Goal: Information Seeking & Learning: Learn about a topic

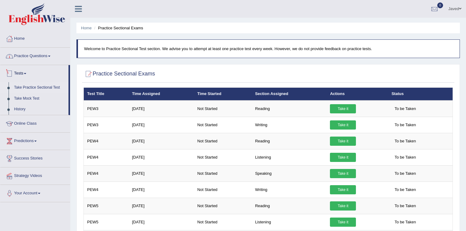
click at [16, 57] on link "Practice Questions" at bounding box center [35, 55] width 70 height 15
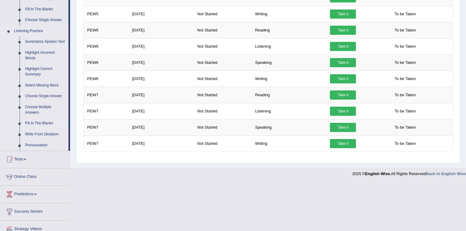
scroll to position [240, 0]
click at [38, 42] on link "Summarize Spoken Text" at bounding box center [45, 42] width 46 height 11
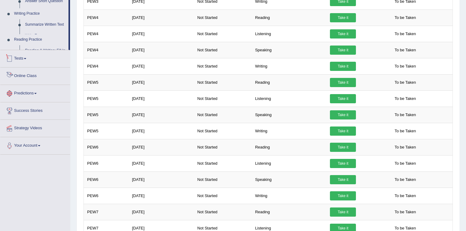
scroll to position [265, 0]
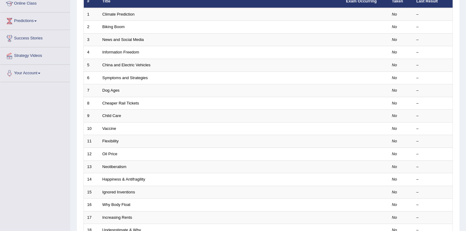
scroll to position [147, 0]
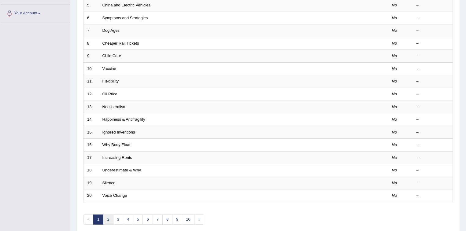
click at [110, 218] on link "2" at bounding box center [108, 220] width 10 height 10
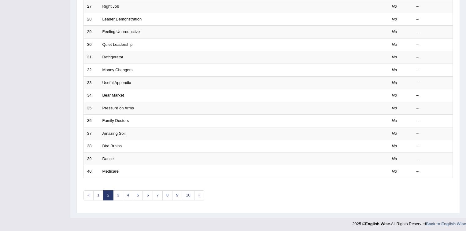
scroll to position [172, 0]
click at [156, 195] on link "7" at bounding box center [158, 195] width 10 height 10
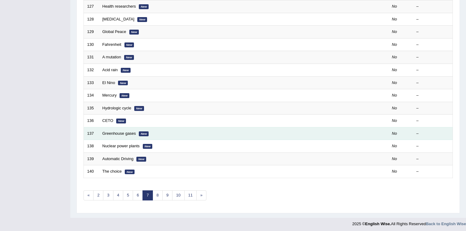
scroll to position [172, 0]
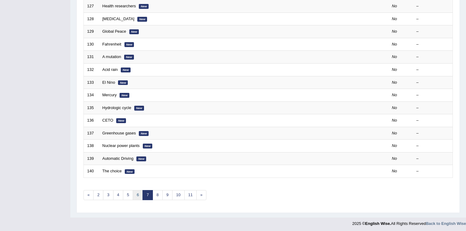
click at [139, 194] on link "6" at bounding box center [138, 195] width 10 height 10
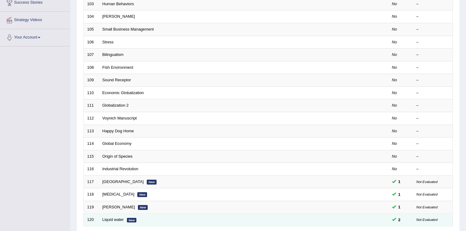
scroll to position [147, 0]
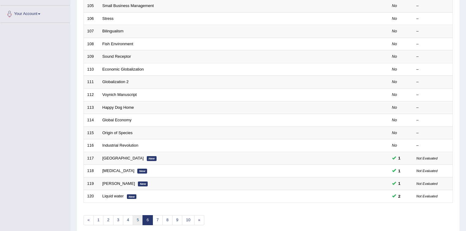
click at [135, 220] on link "5" at bounding box center [138, 220] width 10 height 10
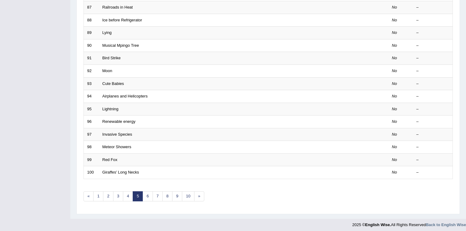
scroll to position [172, 0]
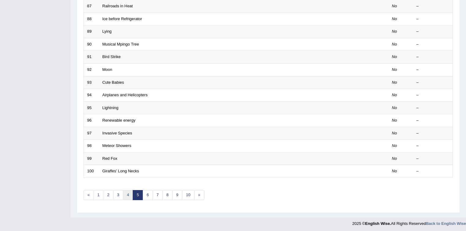
click at [127, 193] on link "4" at bounding box center [128, 195] width 10 height 10
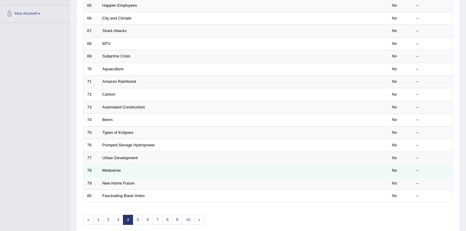
scroll to position [172, 0]
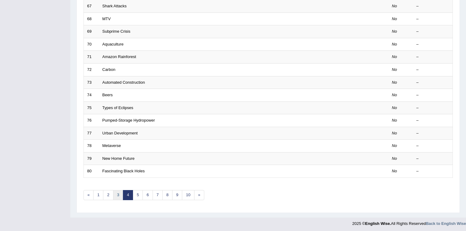
click at [120, 194] on link "3" at bounding box center [118, 195] width 10 height 10
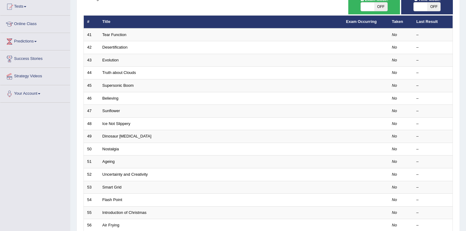
scroll to position [147, 0]
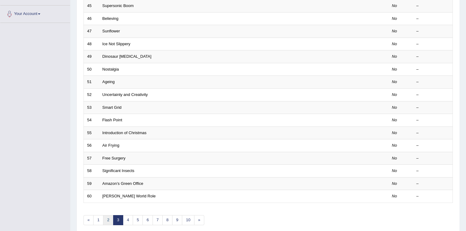
click at [109, 218] on link "2" at bounding box center [108, 220] width 10 height 10
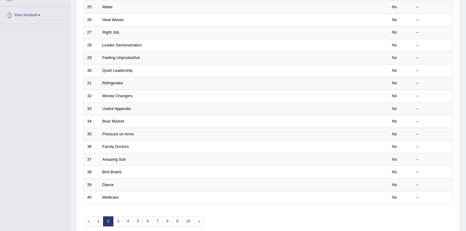
scroll to position [172, 0]
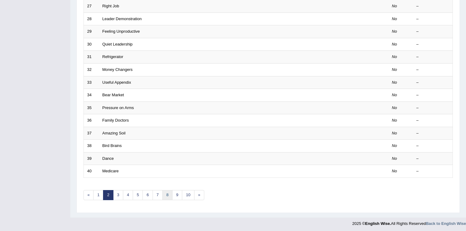
click at [169, 191] on link "8" at bounding box center [167, 195] width 10 height 10
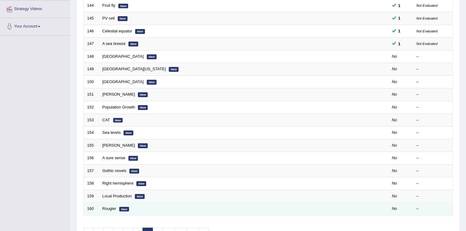
scroll to position [147, 0]
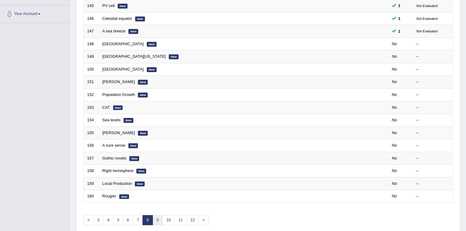
click at [157, 216] on link "9" at bounding box center [158, 220] width 10 height 10
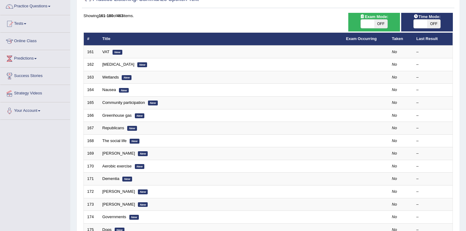
scroll to position [147, 0]
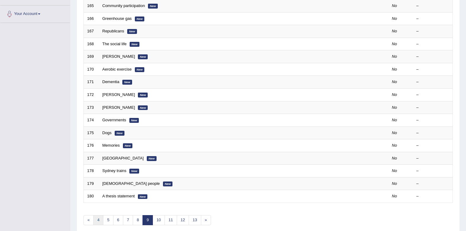
click at [98, 220] on link "4" at bounding box center [98, 220] width 10 height 10
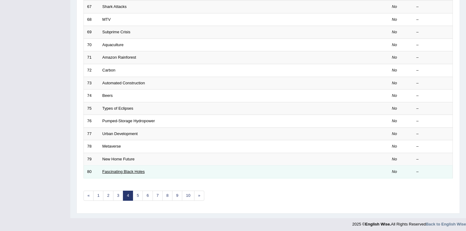
scroll to position [172, 0]
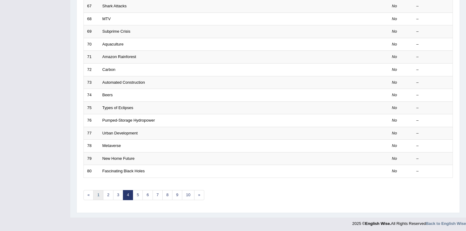
click at [101, 194] on link "1" at bounding box center [98, 195] width 10 height 10
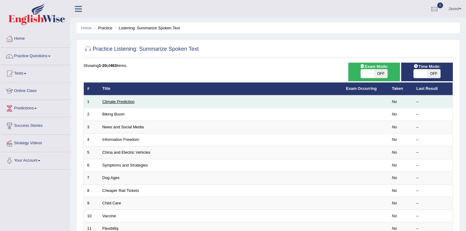
click at [112, 101] on link "Climate Prediction" at bounding box center [118, 101] width 32 height 5
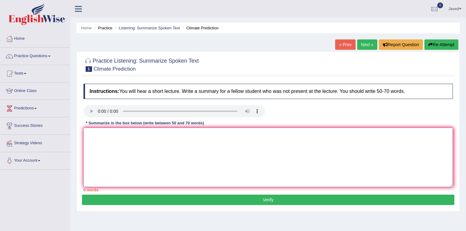
click at [99, 135] on textarea at bounding box center [267, 157] width 369 height 59
type textarea "t"
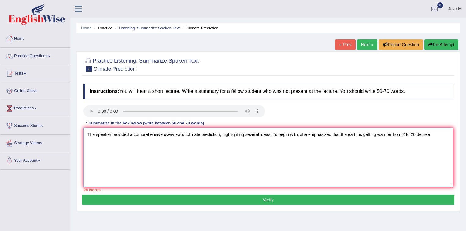
click at [433, 132] on textarea "The speaker provided a comprehensive overview of climate prediction, highlighti…" at bounding box center [267, 157] width 369 height 59
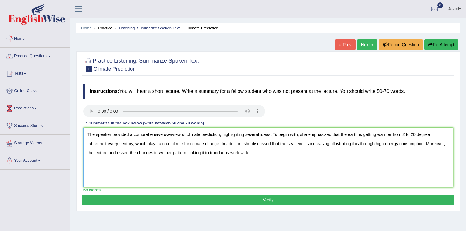
click at [217, 152] on textarea "The speaker provided a comprehensive overview of climate prediction, highlighti…" at bounding box center [267, 157] width 369 height 59
click at [225, 152] on textarea "The speaker provided a comprehensive overview of climate prediction, highlighti…" at bounding box center [267, 157] width 369 height 59
drag, startPoint x: 415, startPoint y: 133, endPoint x: 411, endPoint y: 132, distance: 4.1
click at [411, 132] on textarea "The speaker provided a comprehensive overview of climate prediction, highlighti…" at bounding box center [267, 157] width 369 height 59
type textarea "The speaker provided a comprehensive overview of climate prediction, highlighti…"
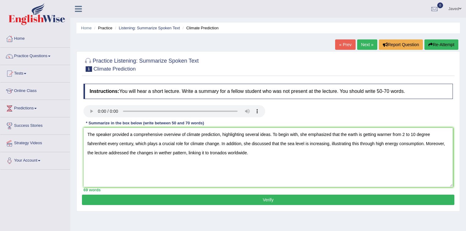
click at [320, 203] on button "Verify" at bounding box center [268, 200] width 372 height 10
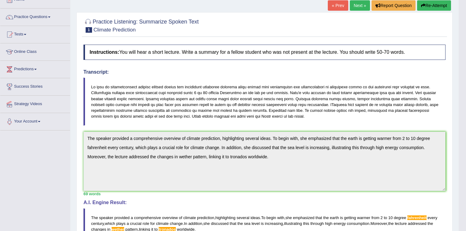
scroll to position [113, 0]
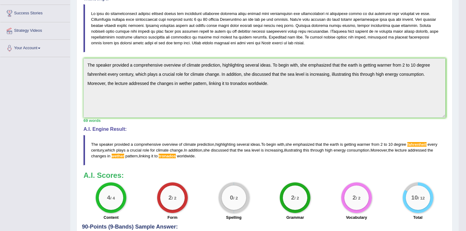
click at [423, 142] on span "fahrenheit" at bounding box center [416, 144] width 19 height 5
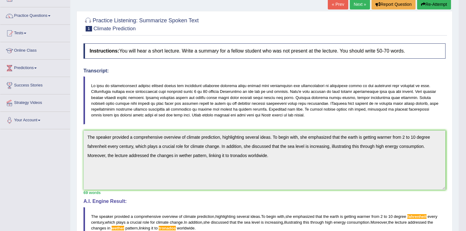
scroll to position [39, 0]
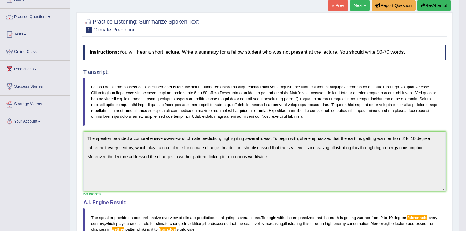
click at [421, 5] on icon "button" at bounding box center [423, 5] width 4 height 4
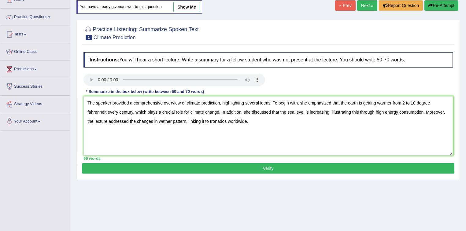
click at [89, 110] on textarea "The speaker provided a comprehensive overview of climate prediction, highlighti…" at bounding box center [267, 125] width 369 height 59
click at [162, 120] on textarea "The speaker provided a comprehensive overview of climate prediction, highlighti…" at bounding box center [267, 125] width 369 height 59
type textarea "The speaker provided a comprehensive overview of climate prediction, highlighti…"
click at [246, 166] on button "Verify" at bounding box center [268, 168] width 372 height 10
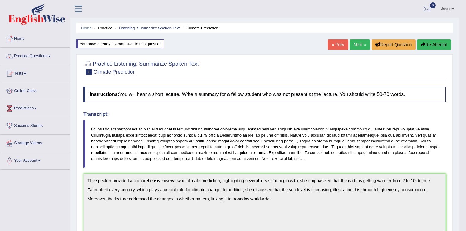
click at [435, 43] on button "Re-Attempt" at bounding box center [434, 44] width 34 height 10
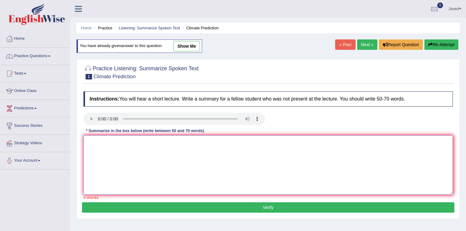
click at [202, 142] on textarea at bounding box center [267, 164] width 369 height 59
paste textarea "The speaker provided a comprehensive overview of climate prediction, highlighti…"
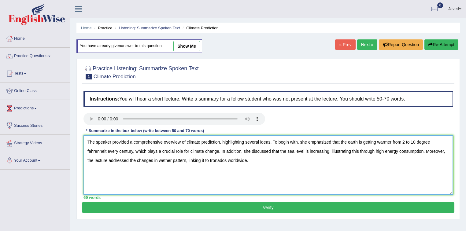
click at [211, 159] on textarea "The speaker provided a comprehensive overview of climate prediction, highlighti…" at bounding box center [267, 164] width 369 height 59
click at [216, 159] on textarea "The speaker provided a comprehensive overview of climate prediction, highlighti…" at bounding box center [267, 164] width 369 height 59
type textarea "The speaker provided a comprehensive overview of climate prediction, highlighti…"
click at [267, 205] on button "Verify" at bounding box center [268, 207] width 372 height 10
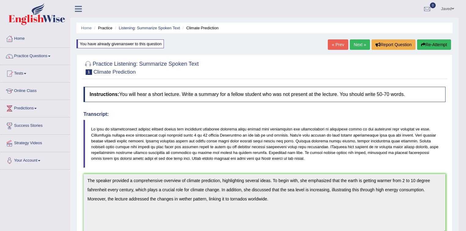
click at [425, 43] on button "Re-Attempt" at bounding box center [434, 44] width 34 height 10
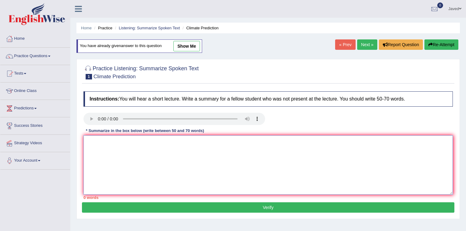
click at [204, 150] on textarea at bounding box center [267, 164] width 369 height 59
paste textarea "The speaker provided a comprehensive overview of climate prediction, highlighti…"
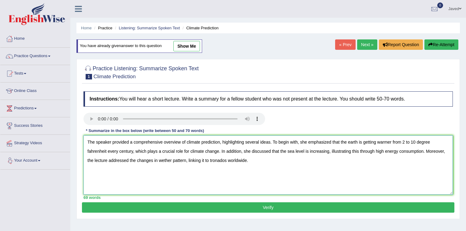
click at [88, 149] on textarea "The speaker provided a comprehensive overview of climate prediction, highlighti…" at bounding box center [267, 164] width 369 height 59
click at [161, 158] on textarea "The speaker provided a comprehensive overview of climate prediction, highlighti…" at bounding box center [267, 164] width 369 height 59
click at [213, 160] on textarea "The speaker provided a comprehensive overview of climate prediction, highlighti…" at bounding box center [267, 164] width 369 height 59
type textarea "The speaker provided a comprehensive overview of climate prediction, highlighti…"
click at [242, 205] on button "Verify" at bounding box center [268, 207] width 372 height 10
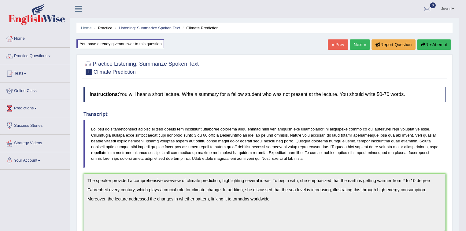
click at [353, 46] on link "Next »" at bounding box center [360, 44] width 20 height 10
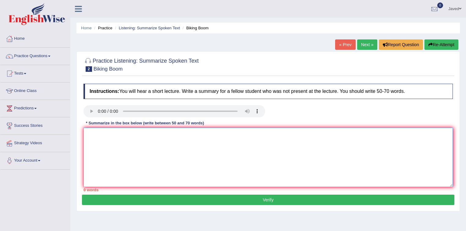
click at [135, 139] on textarea at bounding box center [267, 157] width 369 height 59
click at [105, 135] on textarea at bounding box center [267, 157] width 369 height 59
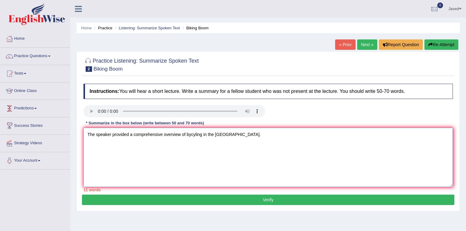
click at [191, 134] on textarea "The speaker provided a comprehensive overview of bycyling in the US." at bounding box center [267, 157] width 369 height 59
drag, startPoint x: 222, startPoint y: 134, endPoint x: 225, endPoint y: 136, distance: 4.0
click at [222, 134] on textarea "The speaker provided a comprehensive overview of bicyling in the US." at bounding box center [267, 157] width 369 height 59
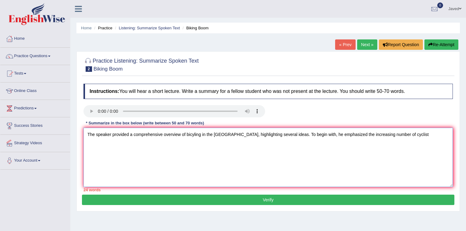
click at [390, 135] on textarea "The speaker provided a comprehensive overview of bicyling in the US, highlighti…" at bounding box center [267, 157] width 369 height 59
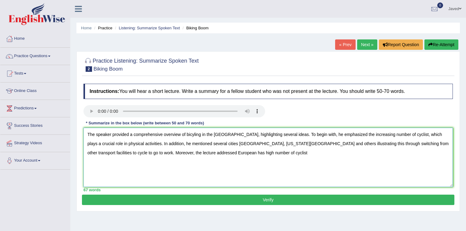
click at [165, 152] on textarea "The speaker provided a comprehensive overview of bicyling in the US, highlighti…" at bounding box center [267, 157] width 369 height 59
click at [203, 151] on textarea "The speaker provided a comprehensive overview of bicyling in the US, highlighti…" at bounding box center [267, 157] width 369 height 59
drag, startPoint x: 219, startPoint y: 150, endPoint x: 213, endPoint y: 153, distance: 6.5
click at [213, 153] on textarea "The speaker provided a comprehensive overview of bicyling in the US, highlighti…" at bounding box center [267, 157] width 369 height 59
type textarea "The speaker provided a comprehensive overview of bicyling in the US, highlighti…"
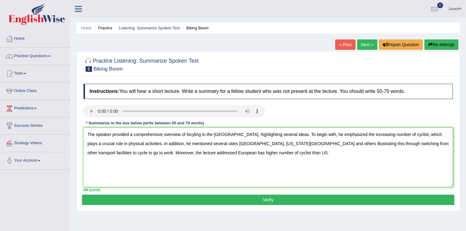
click at [265, 197] on button "Verify" at bounding box center [268, 200] width 372 height 10
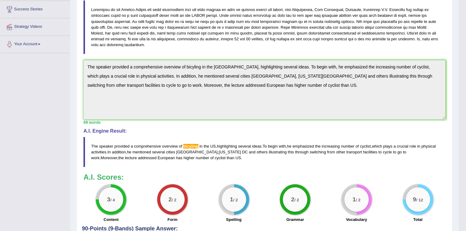
scroll to position [124, 0]
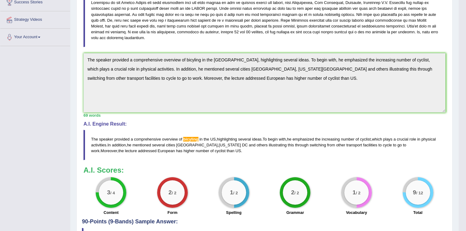
drag, startPoint x: 207, startPoint y: 144, endPoint x: 201, endPoint y: 145, distance: 6.2
click at [201, 145] on blockquote "The speaker provided a comprehensive overview of bicyling in the US , highlight…" at bounding box center [264, 145] width 362 height 30
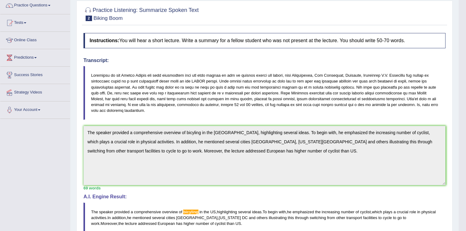
scroll to position [0, 0]
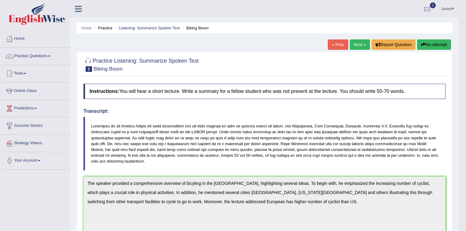
click at [434, 44] on button "Re-Attempt" at bounding box center [434, 44] width 34 height 10
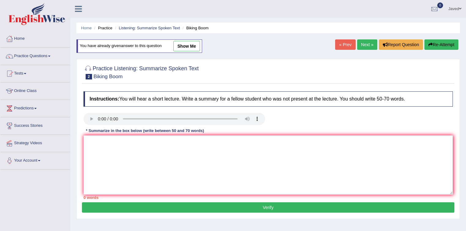
click at [142, 155] on textarea at bounding box center [267, 164] width 369 height 59
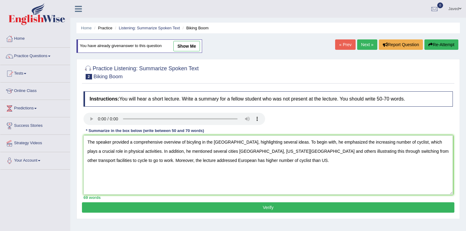
click at [193, 141] on textarea "The speaker provided a comprehensive overview of bicyling in the [GEOGRAPHIC_DA…" at bounding box center [267, 164] width 369 height 59
click at [194, 141] on textarea "The speaker provided a comprehensive overview of bicyling in the US, highlighti…" at bounding box center [267, 164] width 369 height 59
click at [239, 168] on textarea "The speaker provided a comprehensive overview of bicycling in the US, highlight…" at bounding box center [267, 164] width 369 height 59
type textarea "The speaker provided a comprehensive overview of bicycling in the US, highlight…"
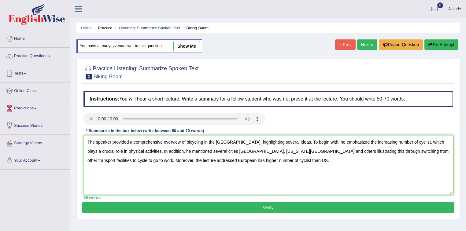
click at [271, 203] on button "Verify" at bounding box center [268, 207] width 372 height 10
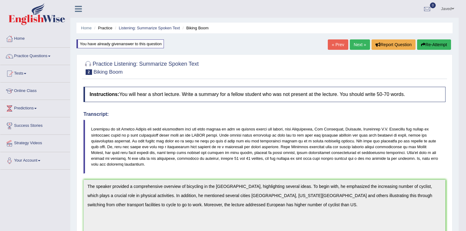
click at [356, 44] on link "Next »" at bounding box center [360, 44] width 20 height 10
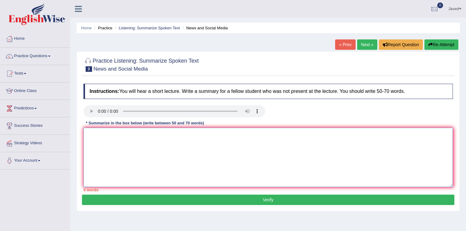
click at [139, 139] on textarea at bounding box center [267, 157] width 369 height 59
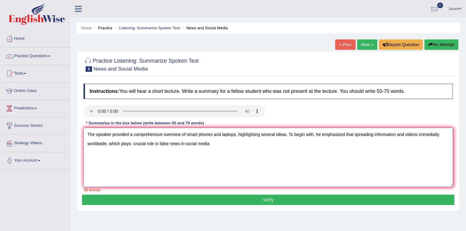
click at [355, 133] on textarea "The speaker provided a comprehensive overview of smart phones and laptops, high…" at bounding box center [267, 157] width 369 height 59
drag, startPoint x: 106, startPoint y: 143, endPoint x: 87, endPoint y: 143, distance: 19.9
click at [87, 143] on textarea "The speaker provided a comprehensive overview of smart phones and laptops, high…" at bounding box center [267, 157] width 369 height 59
drag, startPoint x: 138, startPoint y: 142, endPoint x: 114, endPoint y: 142, distance: 24.2
click at [114, 142] on textarea "The speaker provided a comprehensive overview of smart phones and laptops, high…" at bounding box center [267, 157] width 369 height 59
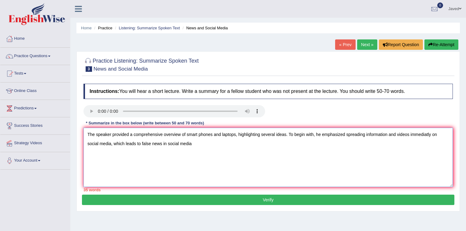
drag, startPoint x: 179, startPoint y: 142, endPoint x: 150, endPoint y: 142, distance: 28.4
click at [150, 142] on textarea "The speaker provided a comprehensive overview of smart phones and laptops, high…" at bounding box center [267, 157] width 369 height 59
drag, startPoint x: 150, startPoint y: 144, endPoint x: 113, endPoint y: 141, distance: 37.1
click at [113, 141] on textarea "The speaker provided a comprehensive overview of smart phones and laptops, high…" at bounding box center [267, 157] width 369 height 59
click at [327, 143] on textarea "The speaker provided a comprehensive overview of smart phones and laptops, high…" at bounding box center [267, 157] width 369 height 59
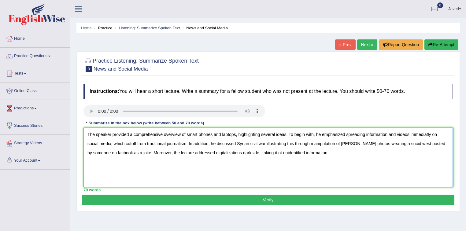
click at [250, 150] on textarea "The speaker provided a comprehensive overview of smart phones and laptops, high…" at bounding box center [267, 157] width 369 height 59
click at [359, 143] on textarea "The speaker provided a comprehensive overview of smart phones and laptops, high…" at bounding box center [267, 157] width 369 height 59
type textarea "The speaker provided a comprehensive overview of smart phones and laptops, high…"
click at [275, 199] on button "Verify" at bounding box center [268, 200] width 372 height 10
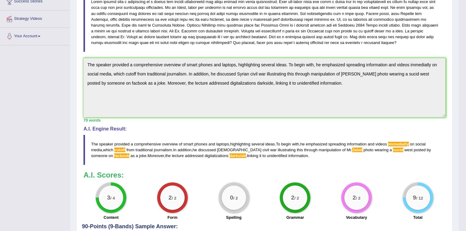
scroll to position [135, 0]
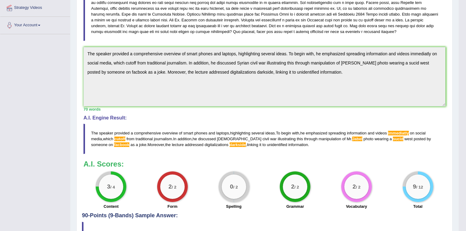
click at [404, 133] on span "immediatly" at bounding box center [398, 133] width 21 height 5
click at [67, 51] on div "Toggle navigation Home Practice Questions Speaking Practice Read Aloud Repeat S…" at bounding box center [229, 66] width 459 height 402
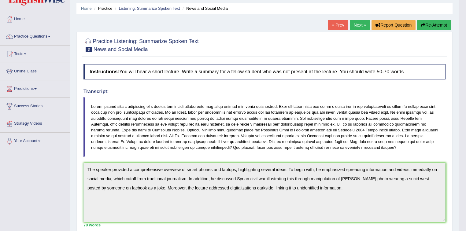
scroll to position [13, 0]
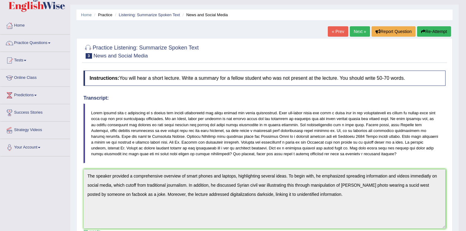
click at [422, 32] on icon "button" at bounding box center [423, 31] width 4 height 4
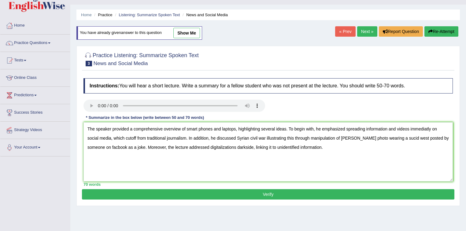
click at [427, 127] on textarea "The speaker provided a comprehensive overview of smart phones and laptops, high…" at bounding box center [267, 151] width 369 height 59
click at [131, 137] on textarea "The speaker provided a comprehensive overview of smart phones and laptops, high…" at bounding box center [267, 151] width 369 height 59
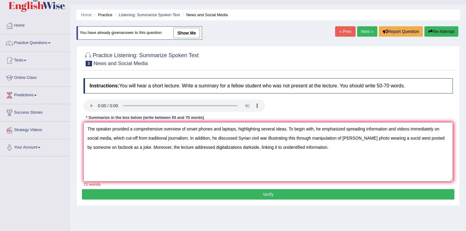
click at [397, 136] on textarea "The speaker provided a comprehensive overview of smart phones and laptops, high…" at bounding box center [267, 151] width 369 height 59
click at [403, 136] on textarea "The speaker provided a comprehensive overview of smart phones and laptops, high…" at bounding box center [267, 151] width 369 height 59
drag, startPoint x: 105, startPoint y: 147, endPoint x: 86, endPoint y: 148, distance: 19.6
click at [86, 148] on textarea "The speaker provided a comprehensive overview of smart phones and laptops, high…" at bounding box center [267, 151] width 369 height 59
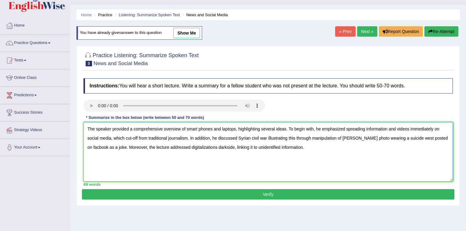
click at [219, 145] on textarea "The speaker provided a comprehensive overview of smart phones and laptops, high…" at bounding box center [267, 151] width 369 height 59
click at [221, 147] on textarea "The speaker provided a comprehensive overview of smart phones and laptops, high…" at bounding box center [267, 151] width 369 height 59
type textarea "The speaker provided a comprehensive overview of smart phones and laptops, high…"
click at [273, 191] on button "Verify" at bounding box center [268, 194] width 372 height 10
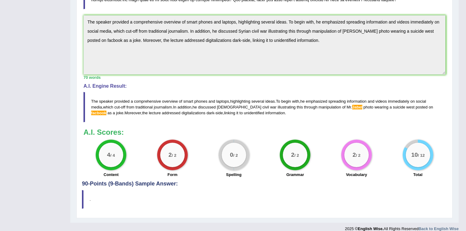
scroll to position [176, 0]
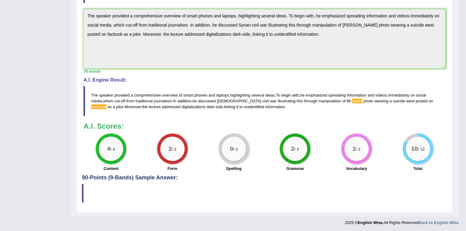
click at [73, 12] on div "Home Practice Listening: Summarize Spoken Text News and Social Media You have a…" at bounding box center [264, 20] width 388 height 393
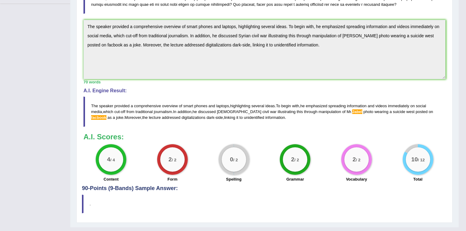
scroll to position [5, 0]
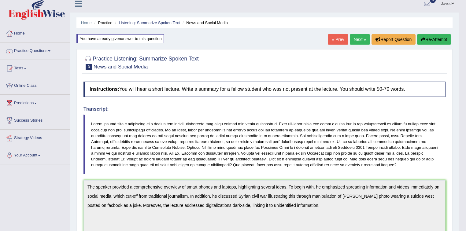
click at [433, 37] on button "Re-Attempt" at bounding box center [434, 39] width 34 height 10
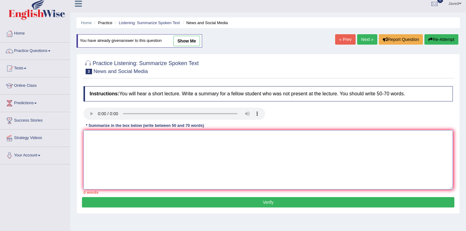
click at [220, 138] on textarea at bounding box center [267, 159] width 369 height 59
paste textarea "The speaker provided a comprehensive overview of smart phones and laptops, high…"
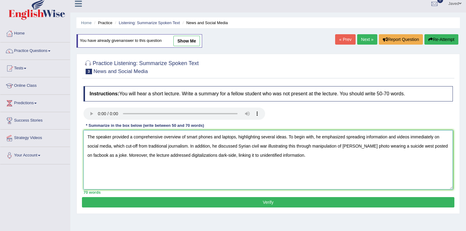
click at [89, 154] on textarea "The speaker provided a comprehensive overview of smart phones and laptops, high…" at bounding box center [267, 159] width 369 height 59
type textarea "The speaker provided a comprehensive overview of smart phones and laptops, high…"
click at [256, 199] on button "Verify" at bounding box center [268, 202] width 372 height 10
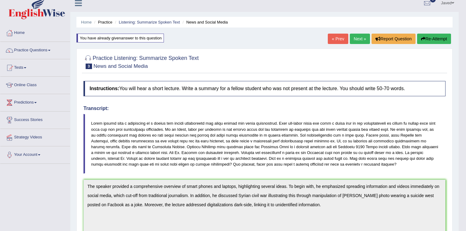
scroll to position [5, 0]
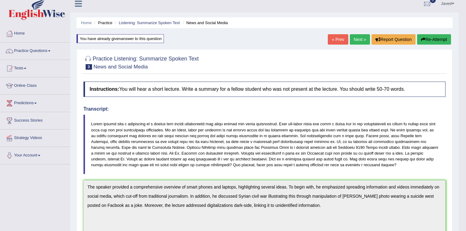
click at [432, 38] on button "Re-Attempt" at bounding box center [434, 39] width 34 height 10
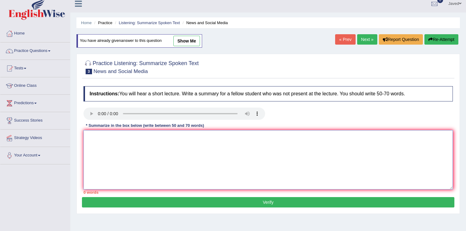
click at [202, 158] on textarea at bounding box center [267, 159] width 369 height 59
paste textarea "The speaker provided a comprehensive overview of smart phones and laptops, high…"
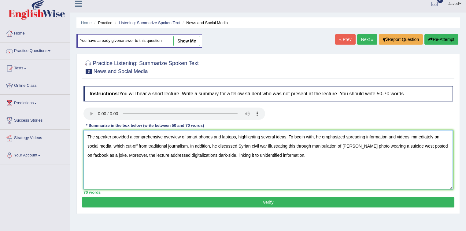
click at [88, 153] on textarea "The speaker provided a comprehensive overview of smart phones and laptops, high…" at bounding box center [267, 159] width 369 height 59
type textarea "The speaker provided a comprehensive overview of smart phones and laptops, high…"
click at [205, 202] on button "Verify" at bounding box center [268, 202] width 372 height 10
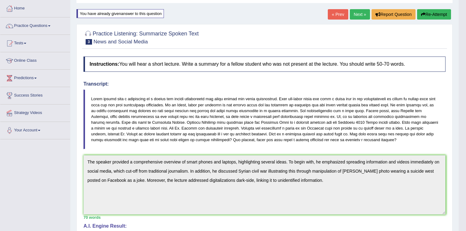
scroll to position [30, 0]
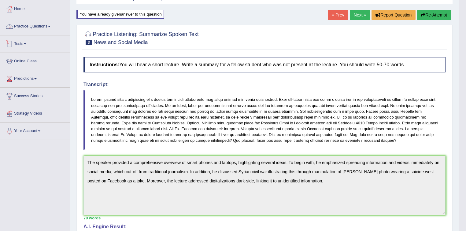
click at [44, 27] on link "Practice Questions" at bounding box center [35, 25] width 70 height 15
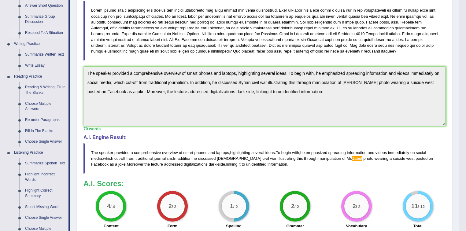
scroll to position [201, 0]
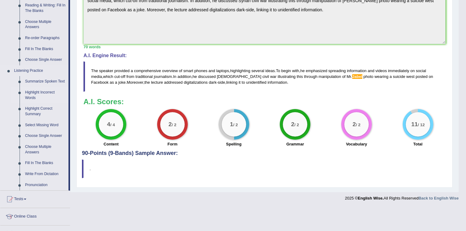
click at [50, 94] on link "Highlight Incorrect Words" at bounding box center [45, 95] width 46 height 16
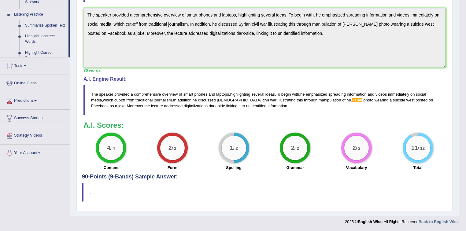
scroll to position [176, 0]
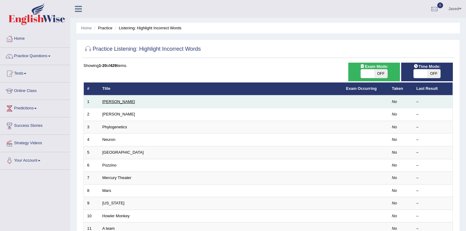
click at [110, 101] on link "[PERSON_NAME]" at bounding box center [118, 101] width 33 height 5
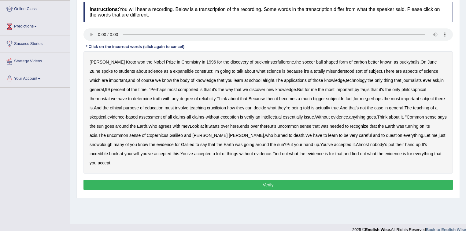
scroll to position [90, 0]
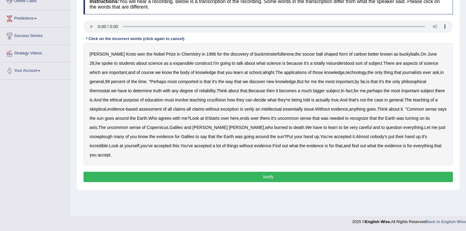
click at [173, 64] on b "expansible" at bounding box center [183, 63] width 20 height 5
click at [191, 80] on b "comported" at bounding box center [188, 81] width 20 height 5
click at [105, 91] on b "thermostat" at bounding box center [100, 90] width 20 height 5
click at [226, 100] on b "crucifixion" at bounding box center [216, 100] width 19 height 5
click at [278, 109] on b "intellectual" at bounding box center [271, 109] width 20 height 5
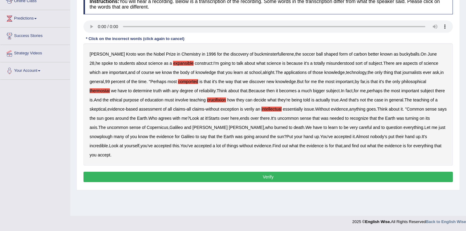
click at [254, 109] on b "verily" at bounding box center [249, 109] width 10 height 5
click at [279, 108] on b "intellectual" at bounding box center [271, 109] width 20 height 5
click at [102, 136] on b "snowplough" at bounding box center [101, 136] width 23 height 5
click at [285, 174] on button "Verify" at bounding box center [267, 177] width 369 height 10
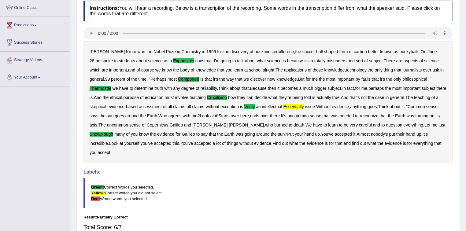
scroll to position [0, 0]
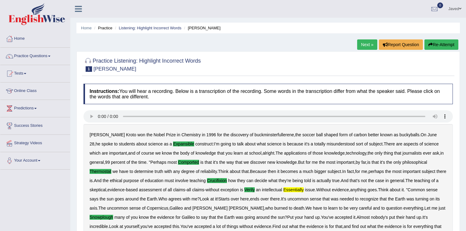
click at [364, 46] on link "Next »" at bounding box center [367, 44] width 20 height 10
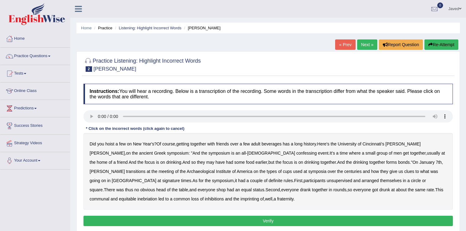
click at [112, 155] on div "Did you hoist a few on New Year's ? Of course , getting together with friends o…" at bounding box center [267, 171] width 369 height 76
click at [296, 153] on b "confessing" at bounding box center [306, 153] width 20 height 5
click at [146, 169] on b "transitions" at bounding box center [136, 171] width 20 height 5
click at [327, 180] on b "unsupervised" at bounding box center [339, 180] width 25 height 5
click at [241, 199] on b "imprinting" at bounding box center [250, 199] width 19 height 5
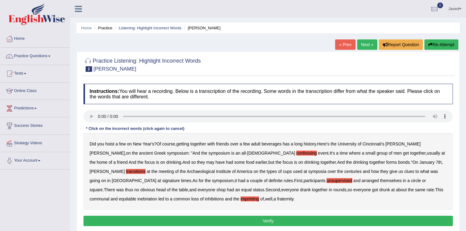
click at [291, 219] on button "Verify" at bounding box center [267, 221] width 369 height 10
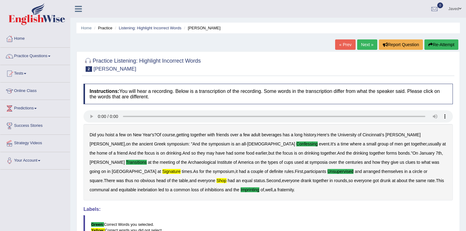
click at [363, 46] on link "Next »" at bounding box center [367, 44] width 20 height 10
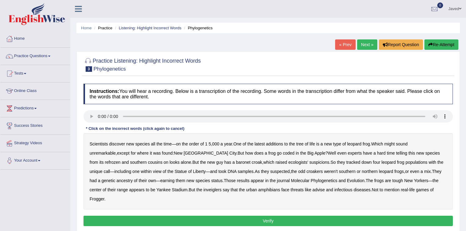
click at [283, 154] on b "coded" at bounding box center [289, 153] width 12 height 5
click at [120, 160] on b "refrozen" at bounding box center [113, 162] width 16 height 5
click at [236, 161] on b "baronet" at bounding box center [243, 162] width 14 height 5
click at [203, 190] on b "inveiglers" at bounding box center [212, 189] width 18 height 5
click at [313, 190] on b "advise" at bounding box center [319, 189] width 12 height 5
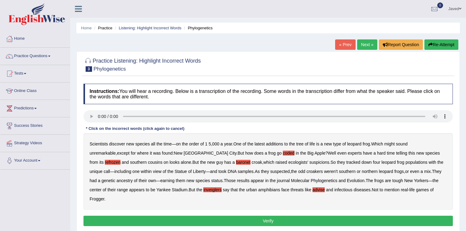
click at [278, 216] on button "Verify" at bounding box center [267, 221] width 369 height 10
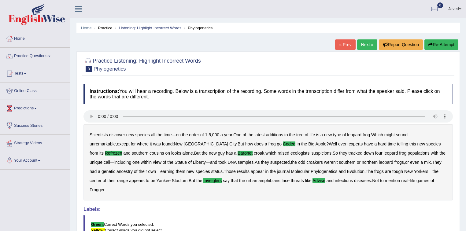
click at [364, 45] on link "Next »" at bounding box center [367, 44] width 20 height 10
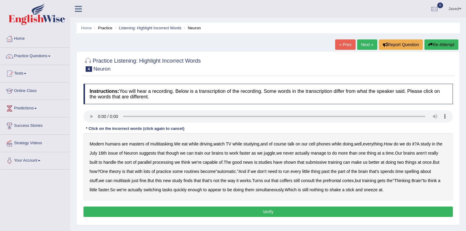
click at [284, 142] on b "course" at bounding box center [280, 144] width 13 height 5
click at [284, 144] on b "course" at bounding box center [280, 144] width 13 height 5
click at [327, 163] on b "submissive" at bounding box center [315, 162] width 21 height 5
click at [288, 180] on b "coffers" at bounding box center [285, 180] width 13 height 5
click at [269, 213] on button "Verify" at bounding box center [267, 212] width 369 height 10
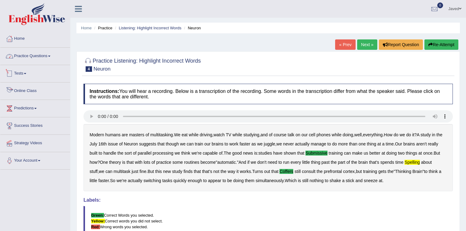
click at [36, 57] on link "Practice Questions" at bounding box center [35, 55] width 70 height 15
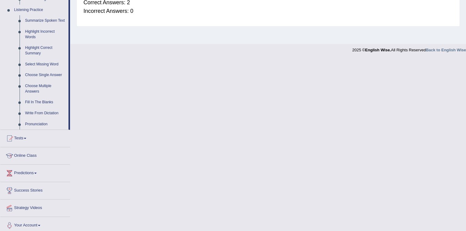
scroll to position [265, 0]
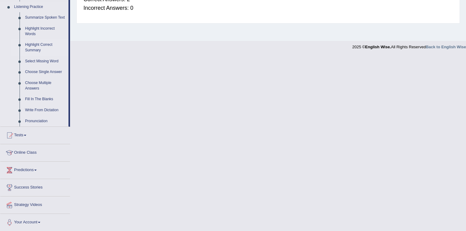
click at [42, 47] on link "Highlight Correct Summary" at bounding box center [45, 47] width 46 height 16
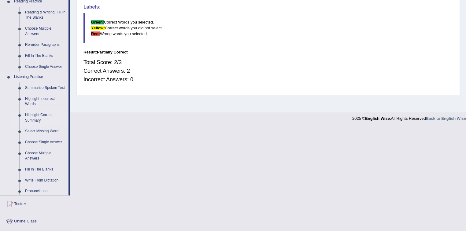
scroll to position [90, 0]
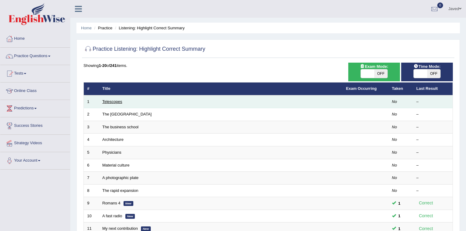
click at [111, 101] on link "Telescopes" at bounding box center [112, 101] width 20 height 5
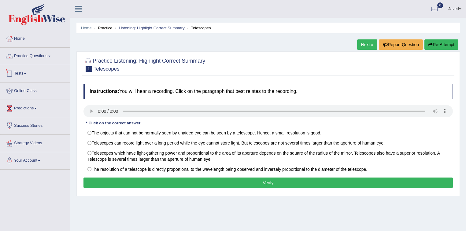
click at [47, 56] on link "Practice Questions" at bounding box center [35, 55] width 70 height 15
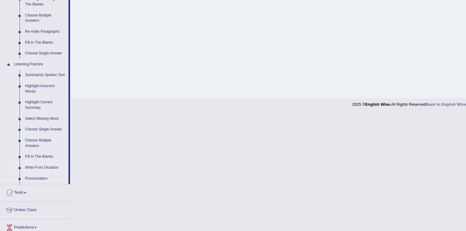
scroll to position [220, 0]
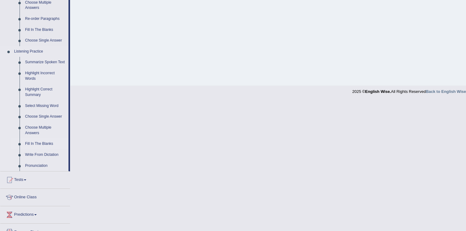
click at [42, 144] on link "Fill In The Blanks" at bounding box center [45, 144] width 46 height 11
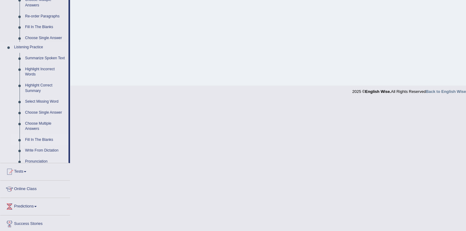
scroll to position [90, 0]
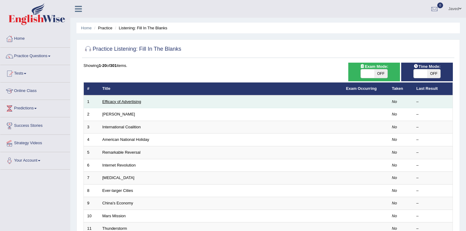
click at [115, 102] on link "Efficacy of Advertising" at bounding box center [121, 101] width 39 height 5
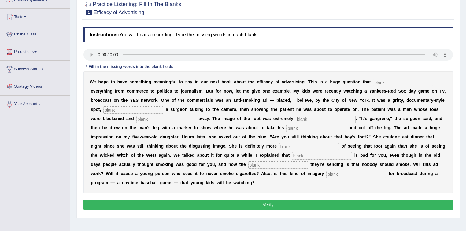
scroll to position [49, 0]
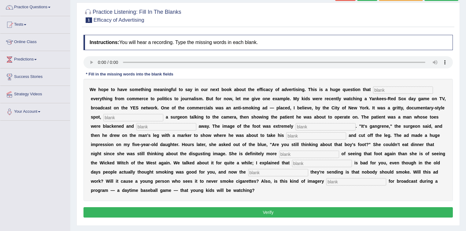
click at [395, 89] on input "text" at bounding box center [403, 90] width 60 height 7
type input "impacts"
type input "featuring"
type input "running"
type input "disgusting"
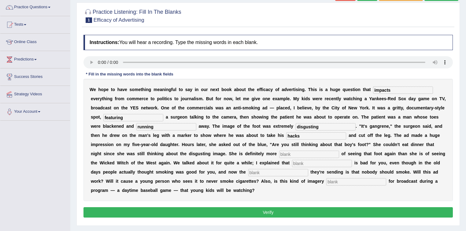
type input "hacks"
type input "scared"
type input "smoking"
type input "message"
type input "appropriate"
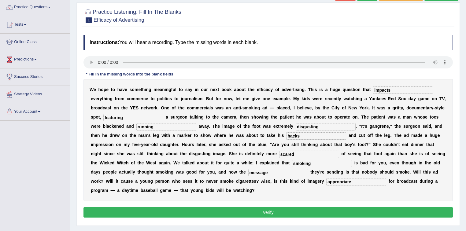
click at [266, 213] on button "Verify" at bounding box center [267, 212] width 369 height 10
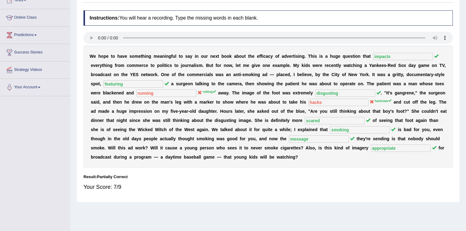
scroll to position [0, 0]
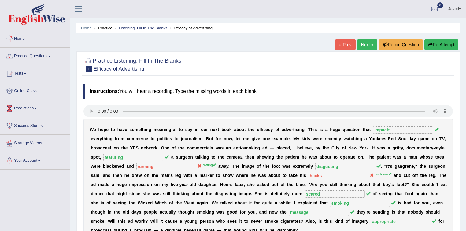
click at [364, 46] on link "Next »" at bounding box center [367, 44] width 20 height 10
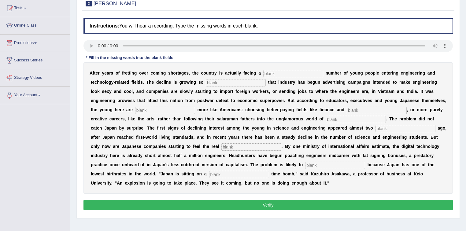
scroll to position [73, 0]
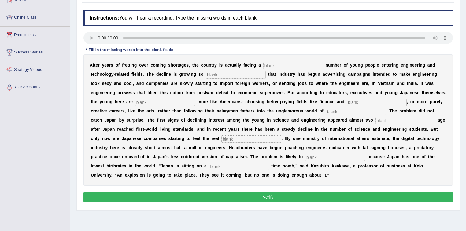
click at [279, 66] on input "text" at bounding box center [293, 65] width 60 height 7
type input "windeling"
click at [235, 71] on input "text" at bounding box center [236, 74] width 60 height 7
type input "drastic"
type input "behaving"
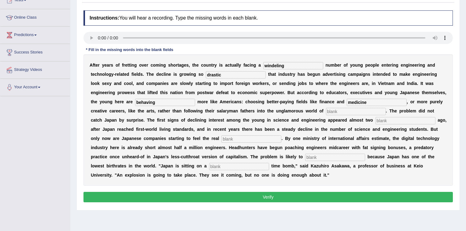
type input "medicine"
click at [362, 109] on input "text" at bounding box center [356, 111] width 60 height 7
type input "manifacturing"
type input "decades"
type input "pinch"
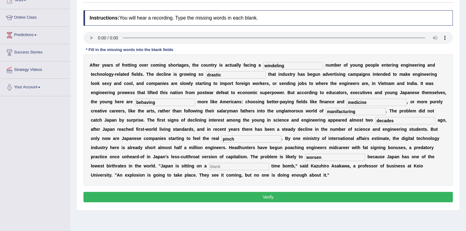
type input "worsen"
type input "demographic"
click at [301, 194] on button "Verify" at bounding box center [267, 197] width 369 height 10
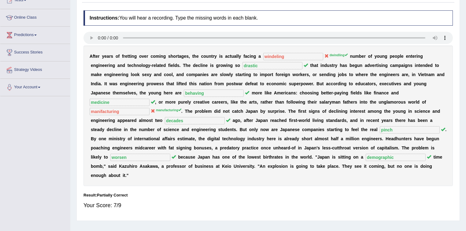
scroll to position [0, 0]
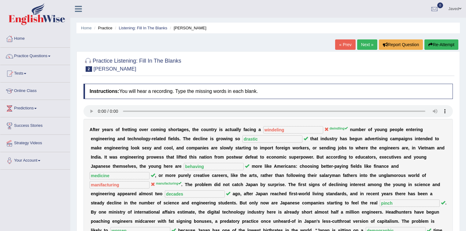
click at [438, 45] on button "Re-Attempt" at bounding box center [441, 44] width 34 height 10
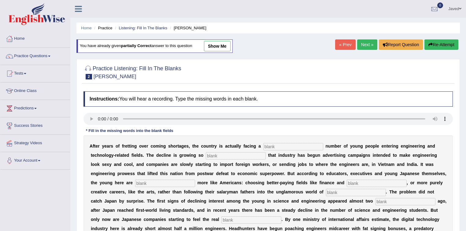
click at [269, 145] on input "text" at bounding box center [293, 146] width 60 height 7
type input "D"
type input "dwindling"
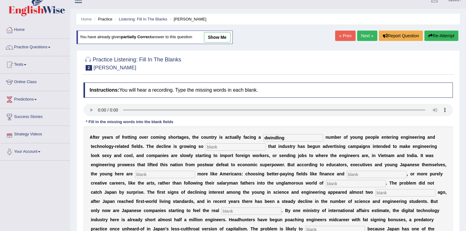
scroll to position [24, 0]
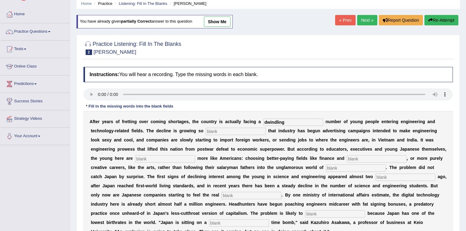
click at [237, 128] on input "text" at bounding box center [236, 131] width 60 height 7
type input "drastic"
type input "behaving"
type input "medecine"
type input "manufacturing"
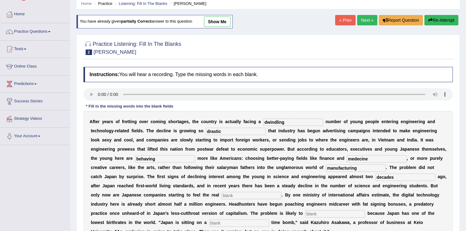
type input "decades"
type input "pinch"
type input "worsen"
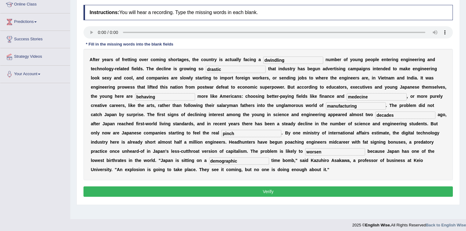
scroll to position [90, 0]
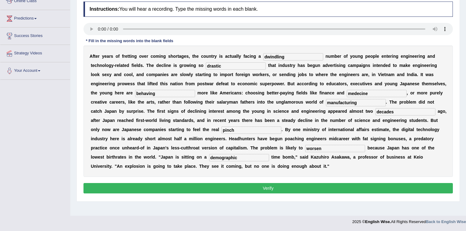
type input "demographic"
click at [269, 191] on button "Verify" at bounding box center [267, 188] width 369 height 10
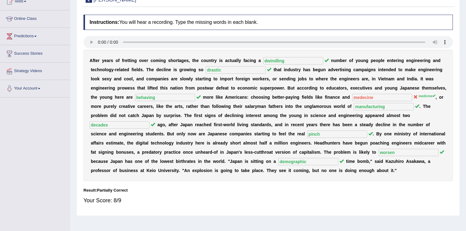
scroll to position [41, 0]
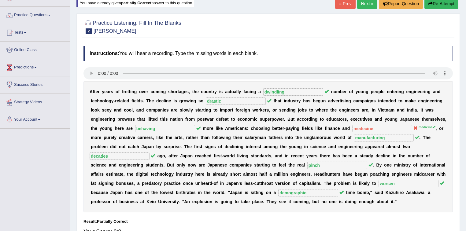
click at [365, 5] on link "Next »" at bounding box center [367, 3] width 20 height 10
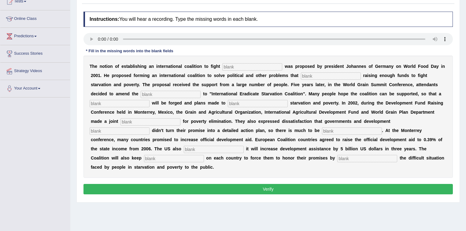
scroll to position [73, 0]
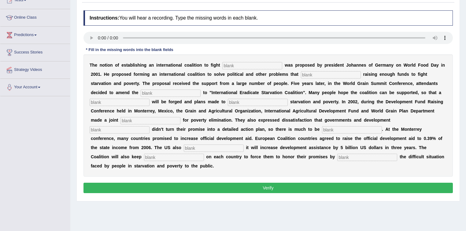
click at [236, 64] on input "text" at bounding box center [252, 65] width 60 height 7
type input "starvation"
click at [308, 75] on input "text" at bounding box center [331, 74] width 60 height 7
type input "obstruct"
click at [157, 90] on input "manifaster" at bounding box center [171, 93] width 60 height 7
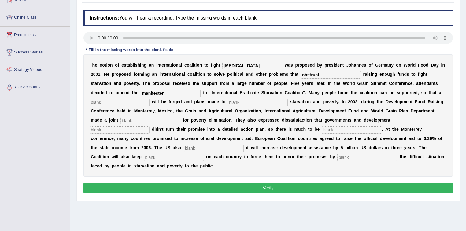
type input "manifester"
click at [244, 103] on input "text" at bounding box center [258, 102] width 60 height 7
type input "e"
type input "resolution"
click at [128, 105] on div "T h e n o t i o n o f e s t a b l i s h i n g a n i n t e r n a t i o n a l c o…" at bounding box center [267, 115] width 369 height 122
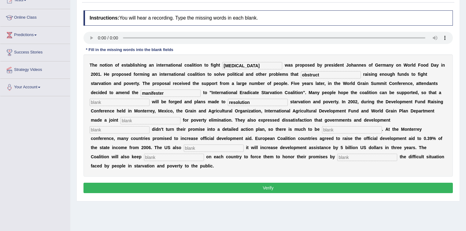
click at [127, 103] on input "text" at bounding box center [120, 102] width 60 height 7
type input "e"
type input "resolution"
type input "eliminates"
click at [129, 119] on input "text" at bounding box center [150, 120] width 60 height 7
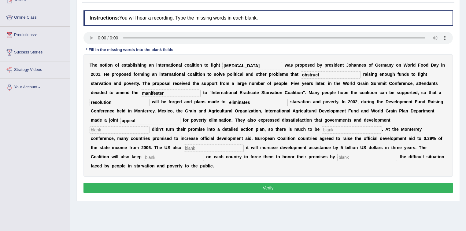
type input "appeal"
type input "partners"
type input "desired"
type input "announced"
type input "pressure"
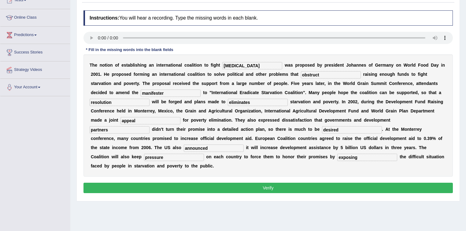
type input "exposing"
click at [262, 187] on button "Verify" at bounding box center [267, 188] width 369 height 10
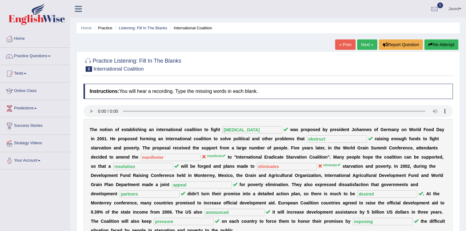
scroll to position [0, 0]
click at [24, 71] on link "Tests" at bounding box center [35, 72] width 70 height 15
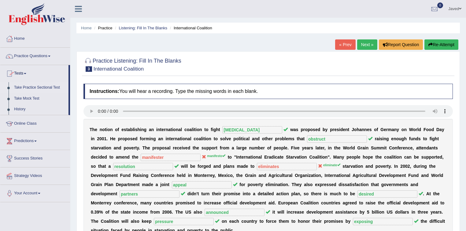
click at [39, 89] on link "Take Practice Sectional Test" at bounding box center [39, 87] width 57 height 11
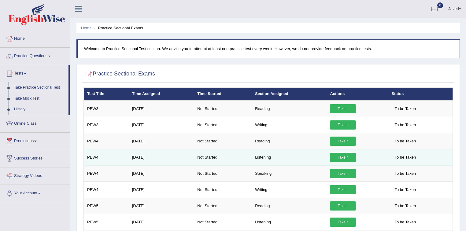
click at [348, 157] on link "Take it" at bounding box center [343, 157] width 26 height 9
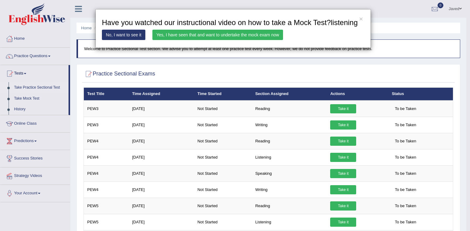
click at [206, 38] on link "Yes, I have seen that and want to undertake the mock exam now" at bounding box center [217, 35] width 131 height 10
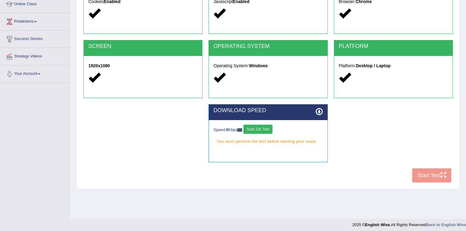
scroll to position [90, 0]
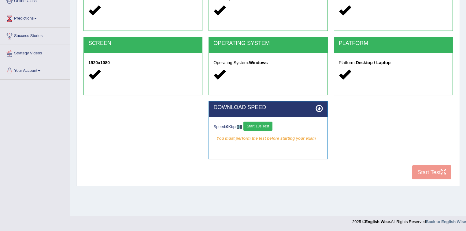
click at [271, 127] on button "Start 10s Test" at bounding box center [257, 126] width 29 height 9
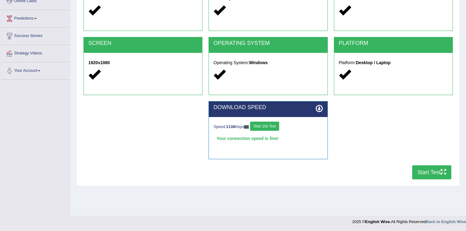
click at [436, 172] on button "Start Test" at bounding box center [431, 172] width 39 height 14
